Goal: Task Accomplishment & Management: Use online tool/utility

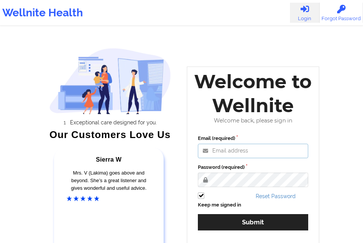
drag, startPoint x: 216, startPoint y: 149, endPoint x: 229, endPoint y: 162, distance: 18.3
click at [216, 149] on input "Email (required)" at bounding box center [253, 151] width 110 height 14
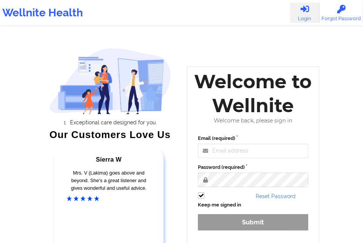
click at [233, 154] on input "Email (required)" at bounding box center [253, 151] width 110 height 14
type input "[EMAIL_ADDRESS][DOMAIN_NAME]"
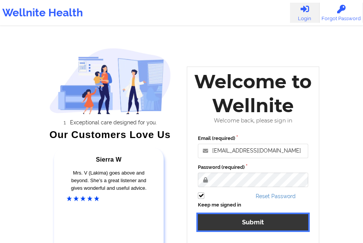
click at [238, 222] on button "Submit" at bounding box center [253, 222] width 110 height 16
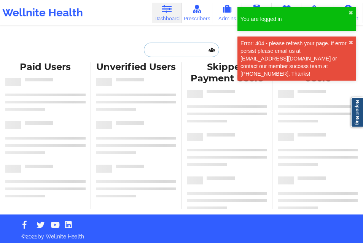
click at [174, 49] on input "text" at bounding box center [181, 50] width 75 height 14
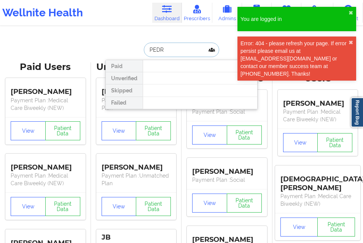
type input "[PERSON_NAME]"
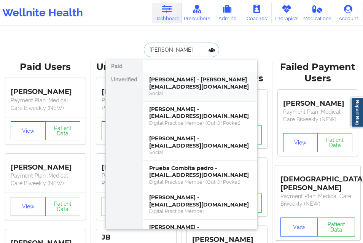
click at [166, 86] on div "[PERSON_NAME] - [PERSON_NAME][EMAIL_ADDRESS][DOMAIN_NAME]" at bounding box center [200, 83] width 102 height 14
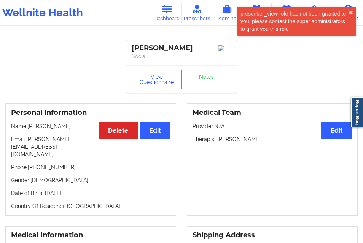
click at [173, 75] on button "View Questionnaire" at bounding box center [157, 79] width 50 height 19
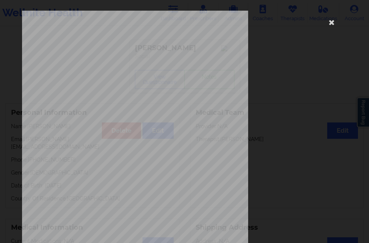
scroll to position [120, 0]
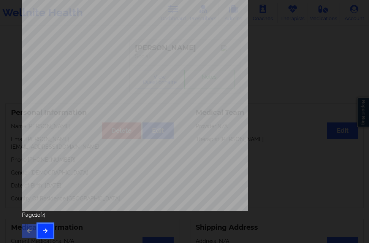
click at [49, 229] on button "button" at bounding box center [45, 231] width 15 height 14
click at [48, 226] on button "button" at bounding box center [45, 231] width 15 height 14
click at [44, 229] on icon "button" at bounding box center [45, 230] width 6 height 5
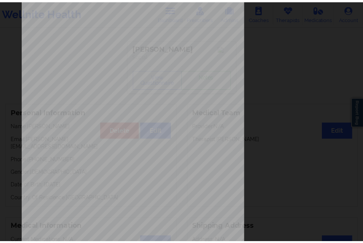
scroll to position [6, 0]
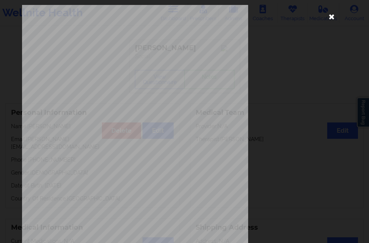
click at [330, 16] on icon at bounding box center [332, 16] width 12 height 12
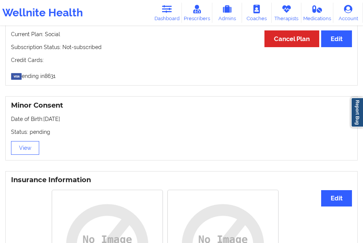
scroll to position [456, 0]
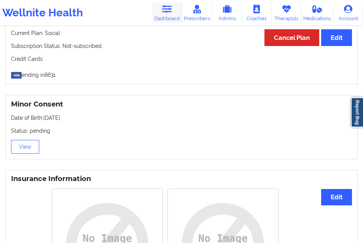
click at [174, 12] on link "Dashboard" at bounding box center [167, 13] width 30 height 20
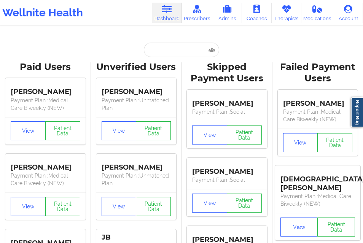
click at [169, 52] on input "text" at bounding box center [181, 50] width 75 height 14
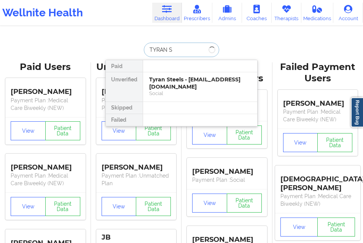
type input "TYRAN ST"
click at [168, 78] on div "Tyran Steels - [EMAIL_ADDRESS][DOMAIN_NAME]" at bounding box center [200, 83] width 102 height 14
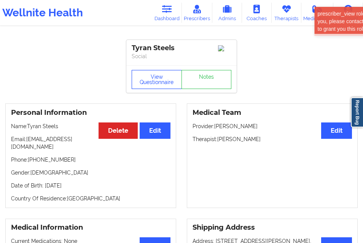
click at [154, 74] on button "View Questionnaire" at bounding box center [157, 79] width 50 height 19
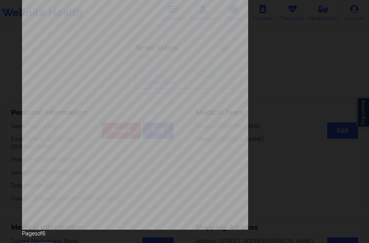
scroll to position [120, 0]
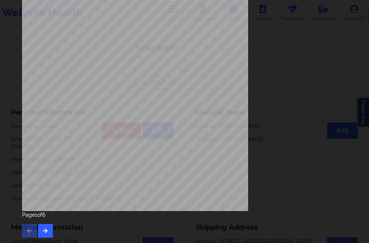
click at [53, 230] on div "Page 1 of 6" at bounding box center [184, 224] width 325 height 27
click at [51, 230] on button "button" at bounding box center [45, 231] width 15 height 14
click at [49, 229] on button "button" at bounding box center [45, 231] width 15 height 14
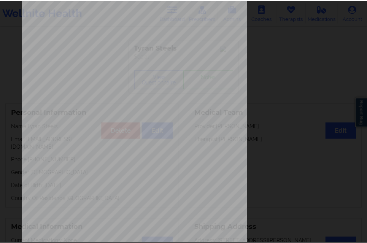
scroll to position [52, 0]
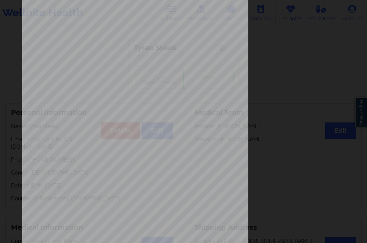
drag, startPoint x: 361, startPoint y: 102, endPoint x: 362, endPoint y: 114, distance: 11.8
click at [361, 115] on div "Have you ever suf fered from seizures or have you been treated with anti-seizur…" at bounding box center [183, 121] width 367 height 243
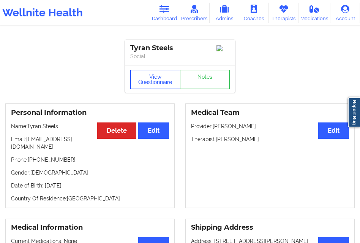
click at [162, 83] on button "View Questionnaire" at bounding box center [155, 79] width 50 height 19
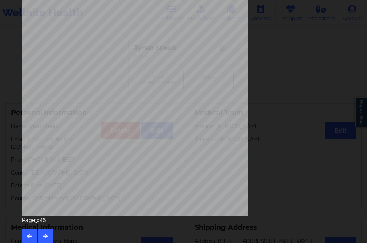
scroll to position [120, 0]
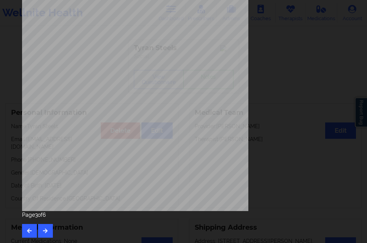
click at [37, 226] on div "Page 3 of 6" at bounding box center [183, 224] width 323 height 27
click at [42, 226] on button "button" at bounding box center [45, 231] width 15 height 14
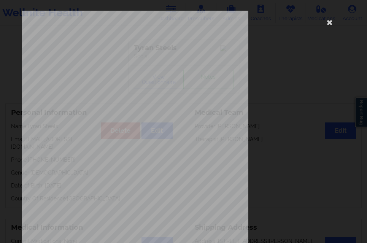
click at [302, 132] on div "Government ID image Insurance company type details by patient" at bounding box center [183, 171] width 323 height 320
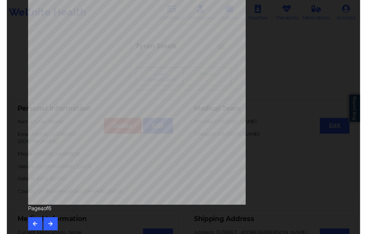
scroll to position [120, 0]
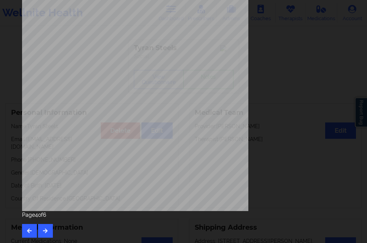
click at [362, 173] on div "Government ID image Insurance company type details by patient Page 4 of 6" at bounding box center [183, 121] width 367 height 243
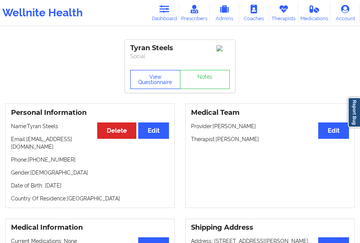
click at [153, 73] on button "View Questionnaire" at bounding box center [155, 79] width 50 height 19
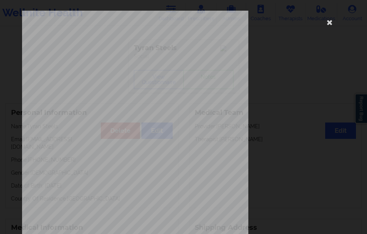
drag, startPoint x: 363, startPoint y: 54, endPoint x: 363, endPoint y: 71, distance: 16.7
click at [363, 71] on div "Government ID image Insurance company type details by patient Page 4 of 6" at bounding box center [183, 117] width 367 height 234
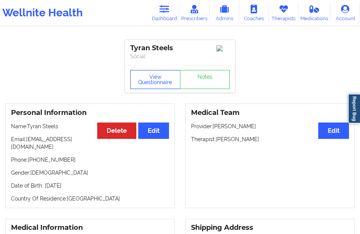
click at [163, 82] on button "View Questionnaire" at bounding box center [155, 79] width 50 height 19
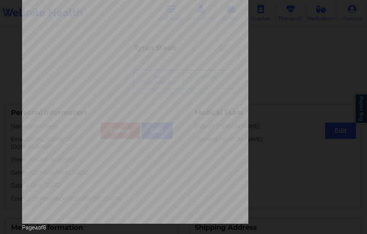
scroll to position [129, 0]
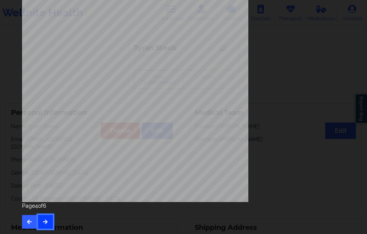
click at [42, 220] on icon "button" at bounding box center [45, 221] width 6 height 5
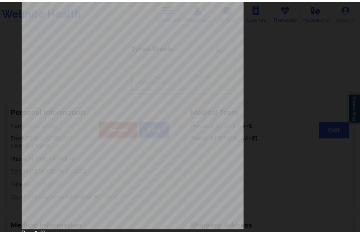
scroll to position [0, 0]
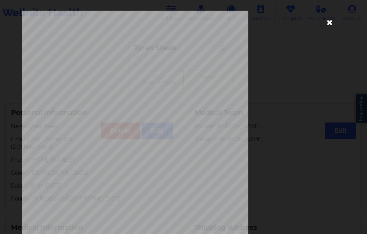
click at [330, 17] on icon at bounding box center [330, 22] width 12 height 12
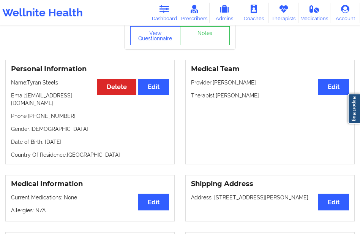
scroll to position [40, 0]
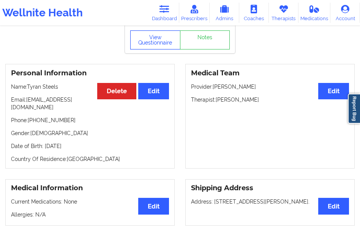
click at [150, 38] on button "View Questionnaire" at bounding box center [155, 39] width 50 height 19
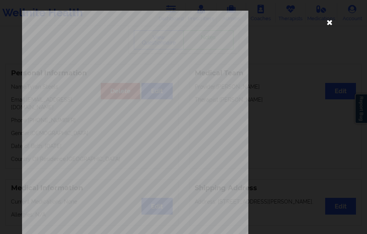
click at [324, 21] on icon at bounding box center [330, 22] width 12 height 12
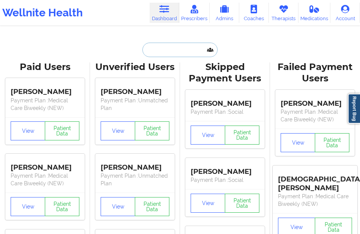
click at [171, 51] on input "text" at bounding box center [180, 50] width 75 height 14
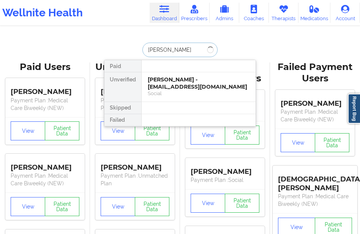
type input "TUKIYA CUN"
click at [185, 76] on div "[PERSON_NAME] - [EMAIL_ADDRESS][DOMAIN_NAME] Social" at bounding box center [199, 86] width 114 height 29
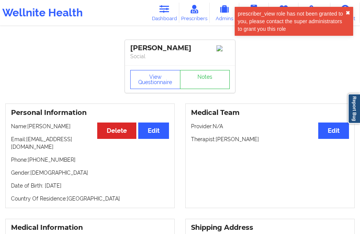
click at [348, 12] on button "✖︎" at bounding box center [348, 13] width 5 height 6
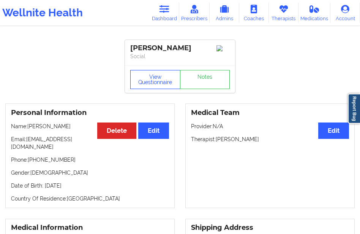
click at [152, 86] on button "View Questionnaire" at bounding box center [155, 79] width 50 height 19
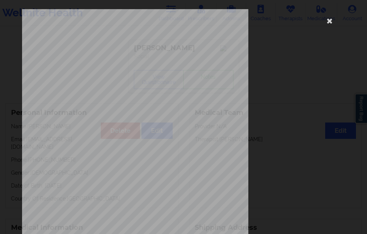
scroll to position [60, 0]
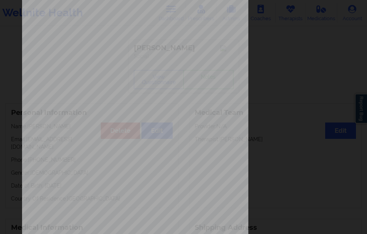
click at [350, 122] on div "[STREET_ADDRESS] What state do you live in ? [US_STATE] Full Name [PERSON_NAME]…" at bounding box center [183, 117] width 367 height 234
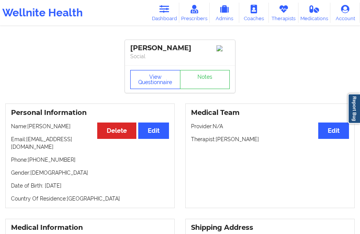
click at [149, 81] on button "View Questionnaire" at bounding box center [155, 79] width 50 height 19
